Goal: Information Seeking & Learning: Learn about a topic

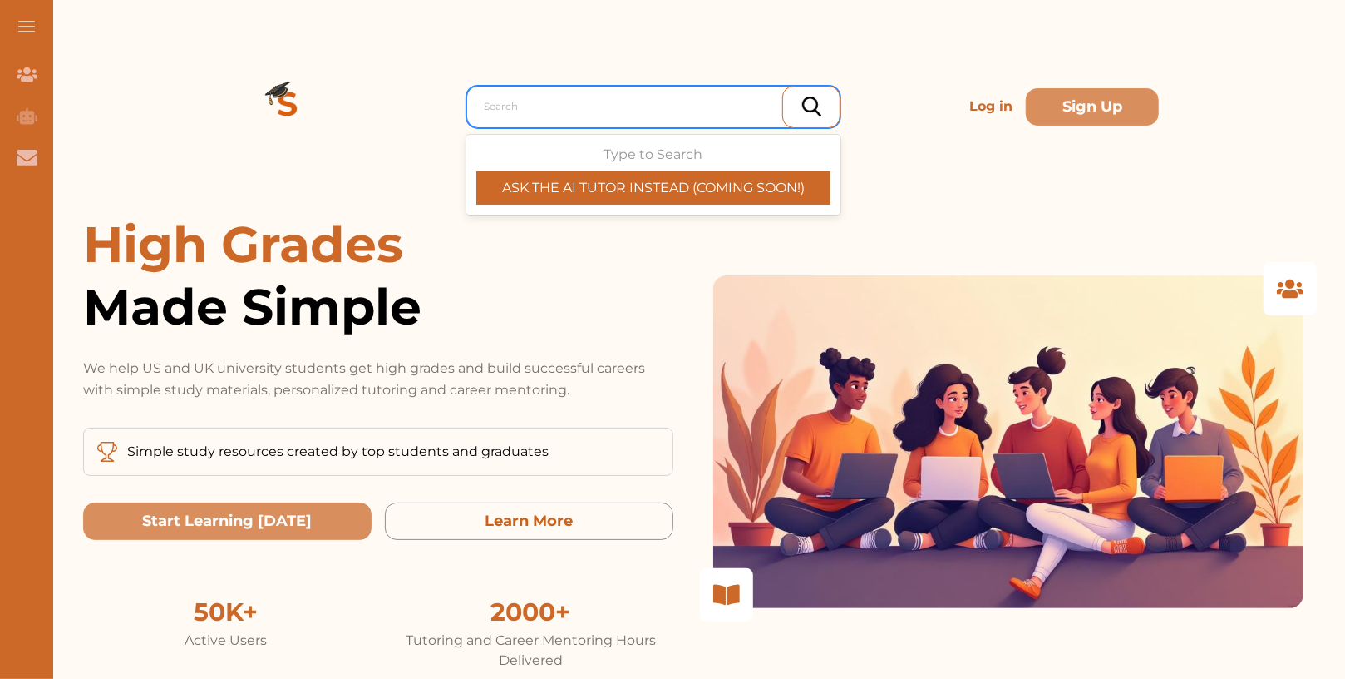
click at [558, 105] on div at bounding box center [658, 106] width 348 height 23
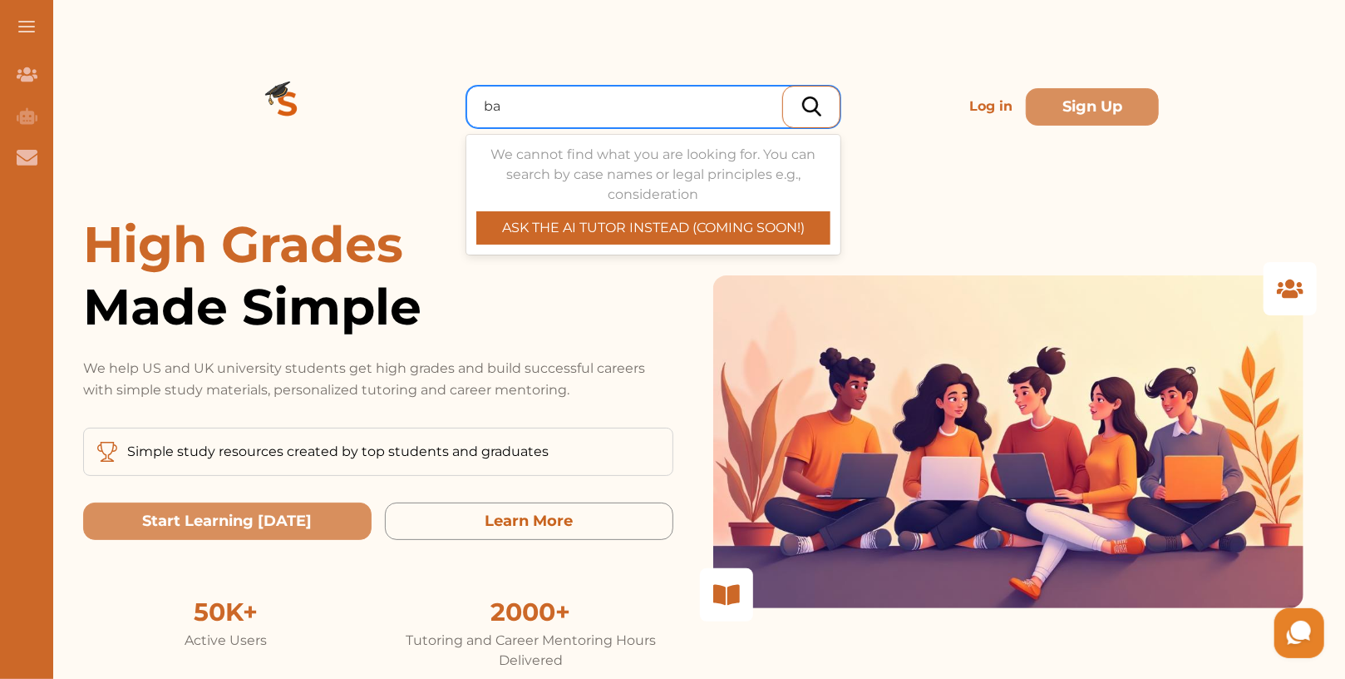
type input "b"
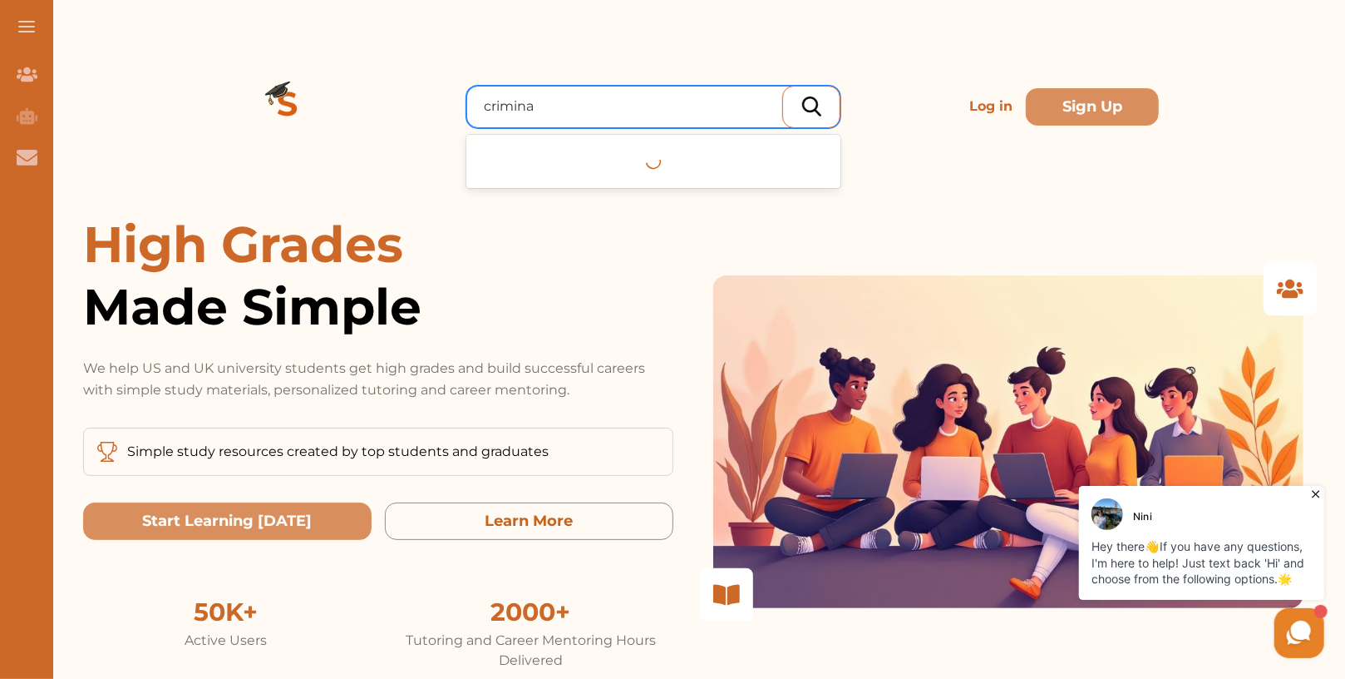
type input "crimina"
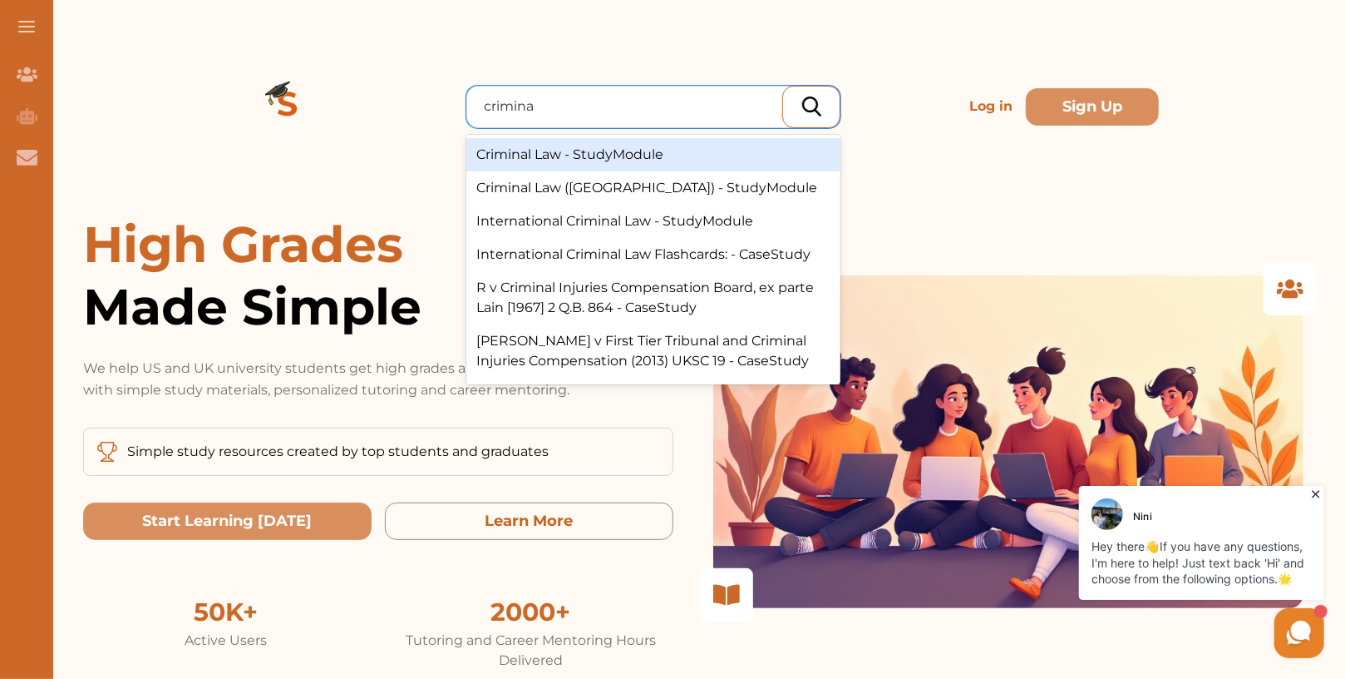
click at [732, 152] on div "Criminal Law - StudyModule" at bounding box center [653, 154] width 374 height 33
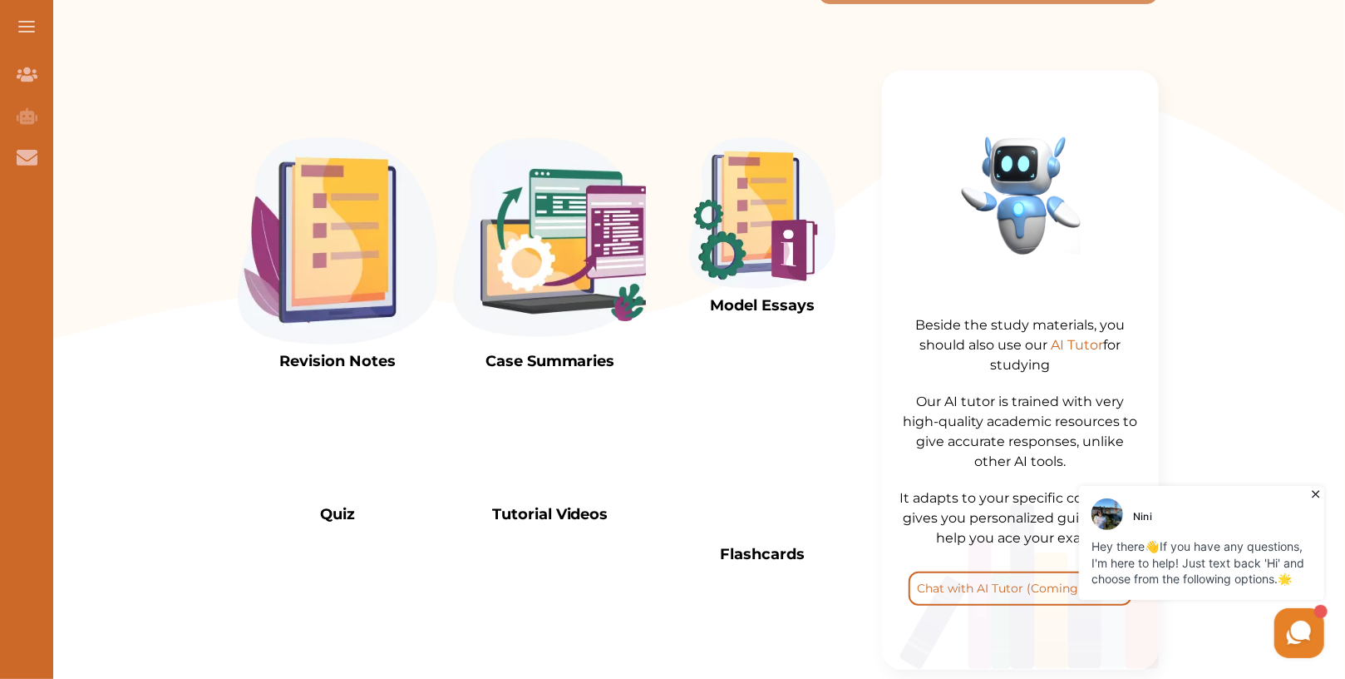
scroll to position [670, 0]
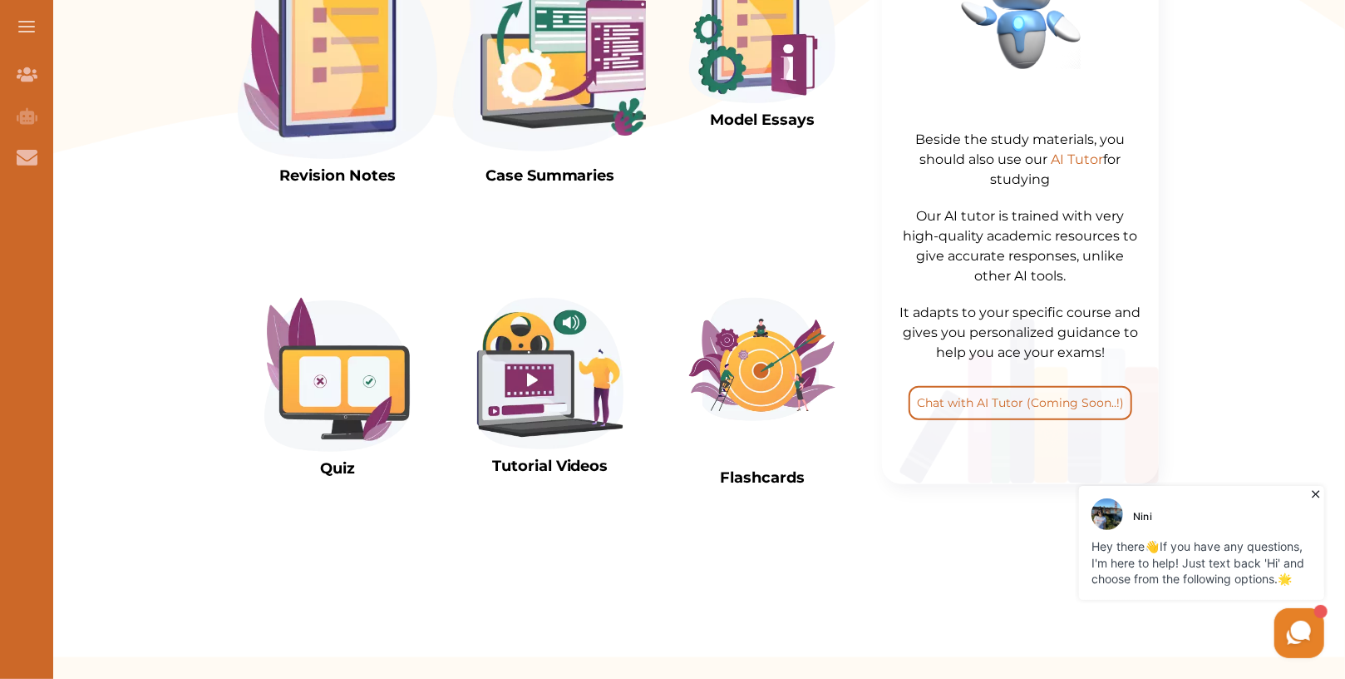
click at [301, 119] on img at bounding box center [338, 55] width 200 height 207
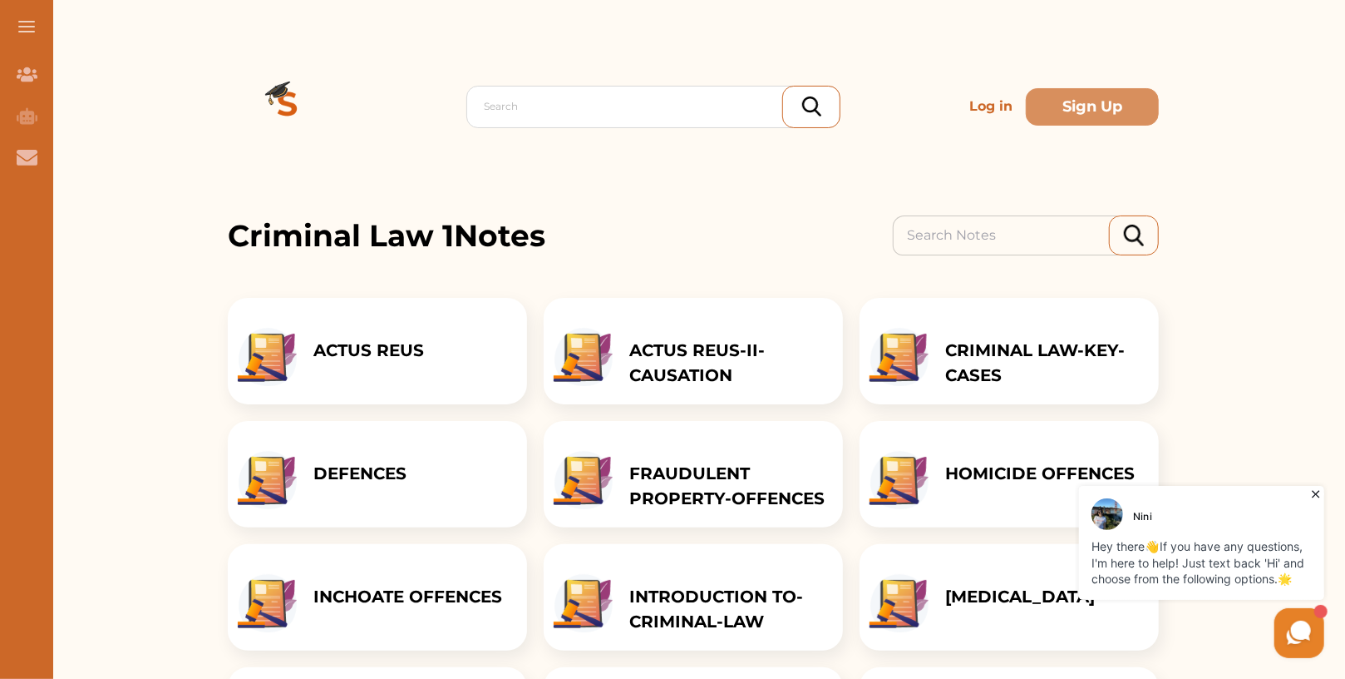
click at [1318, 491] on icon at bounding box center [1314, 493] width 7 height 7
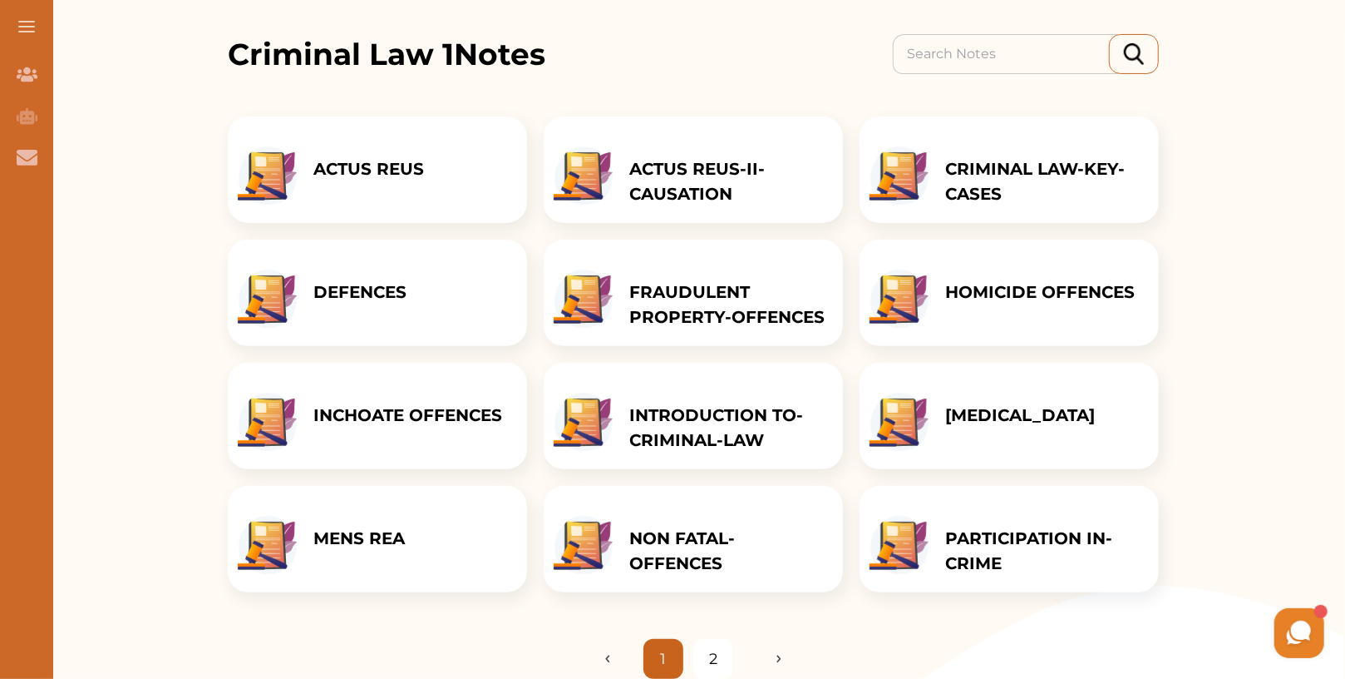
scroll to position [184, 0]
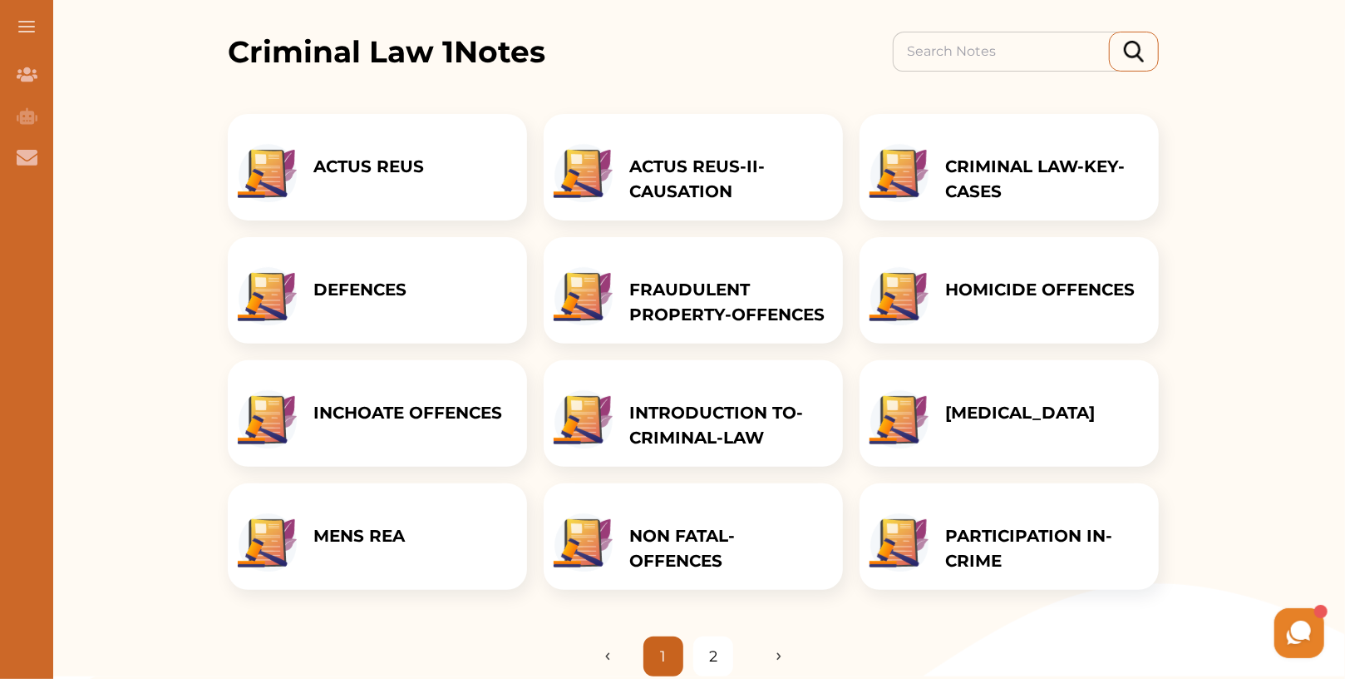
click at [707, 658] on li "2" at bounding box center [713, 656] width 40 height 40
click at [679, 528] on p "NON FATAL-OFFENCES" at bounding box center [727, 548] width 197 height 50
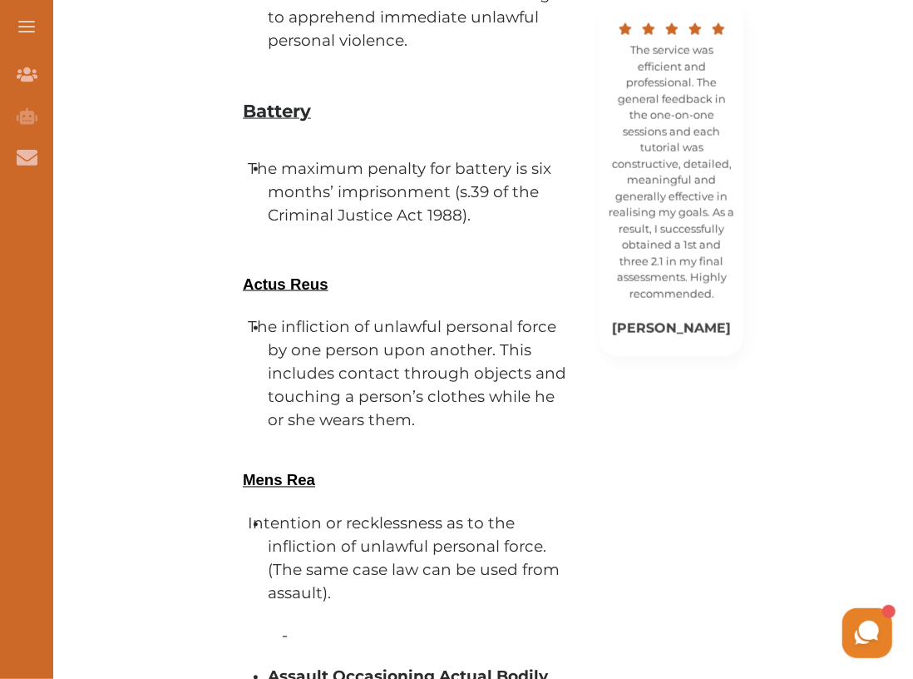
scroll to position [1064, 0]
